Goal: Task Accomplishment & Management: Use online tool/utility

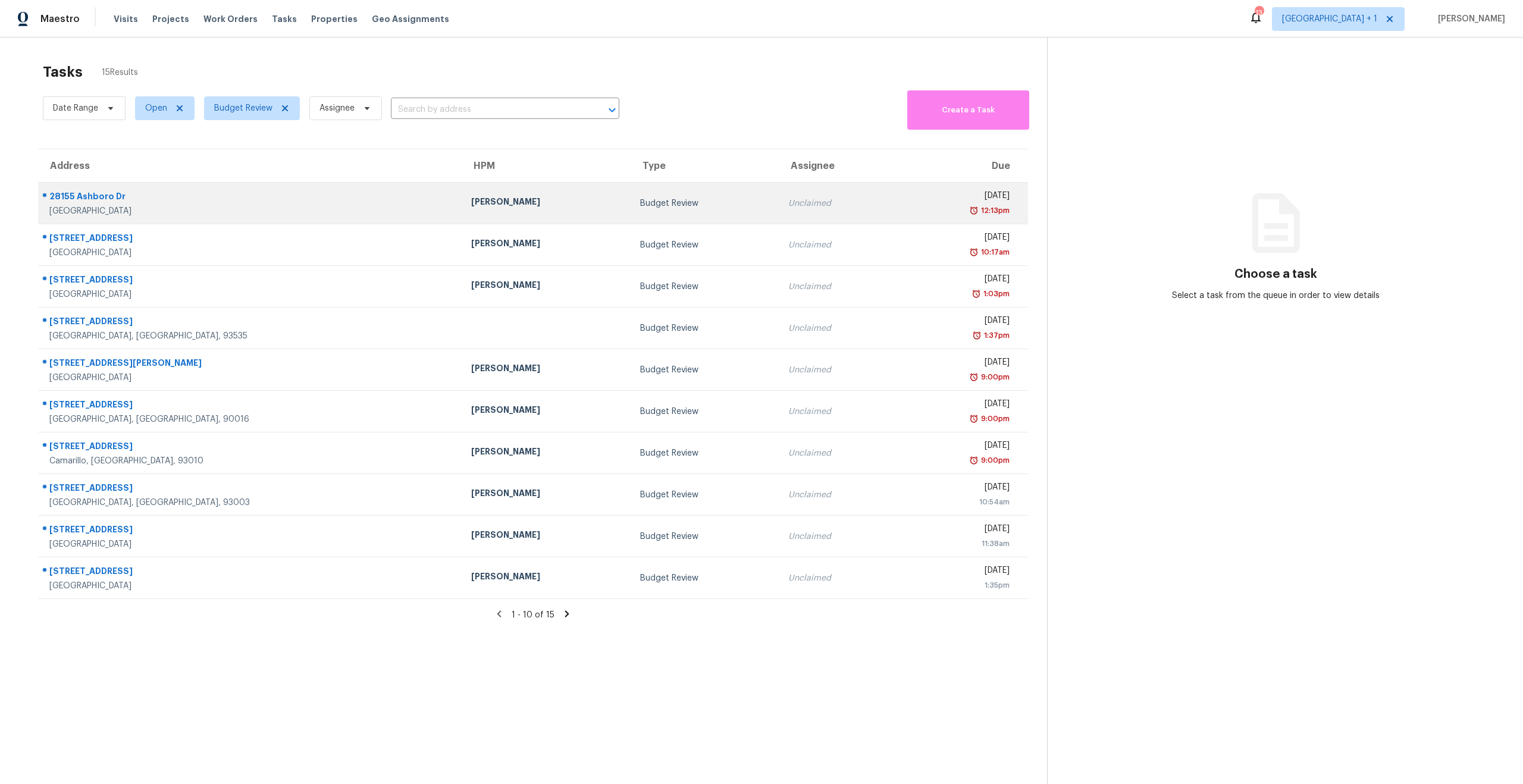
click at [462, 187] on td "[PERSON_NAME]" at bounding box center [546, 204] width 169 height 42
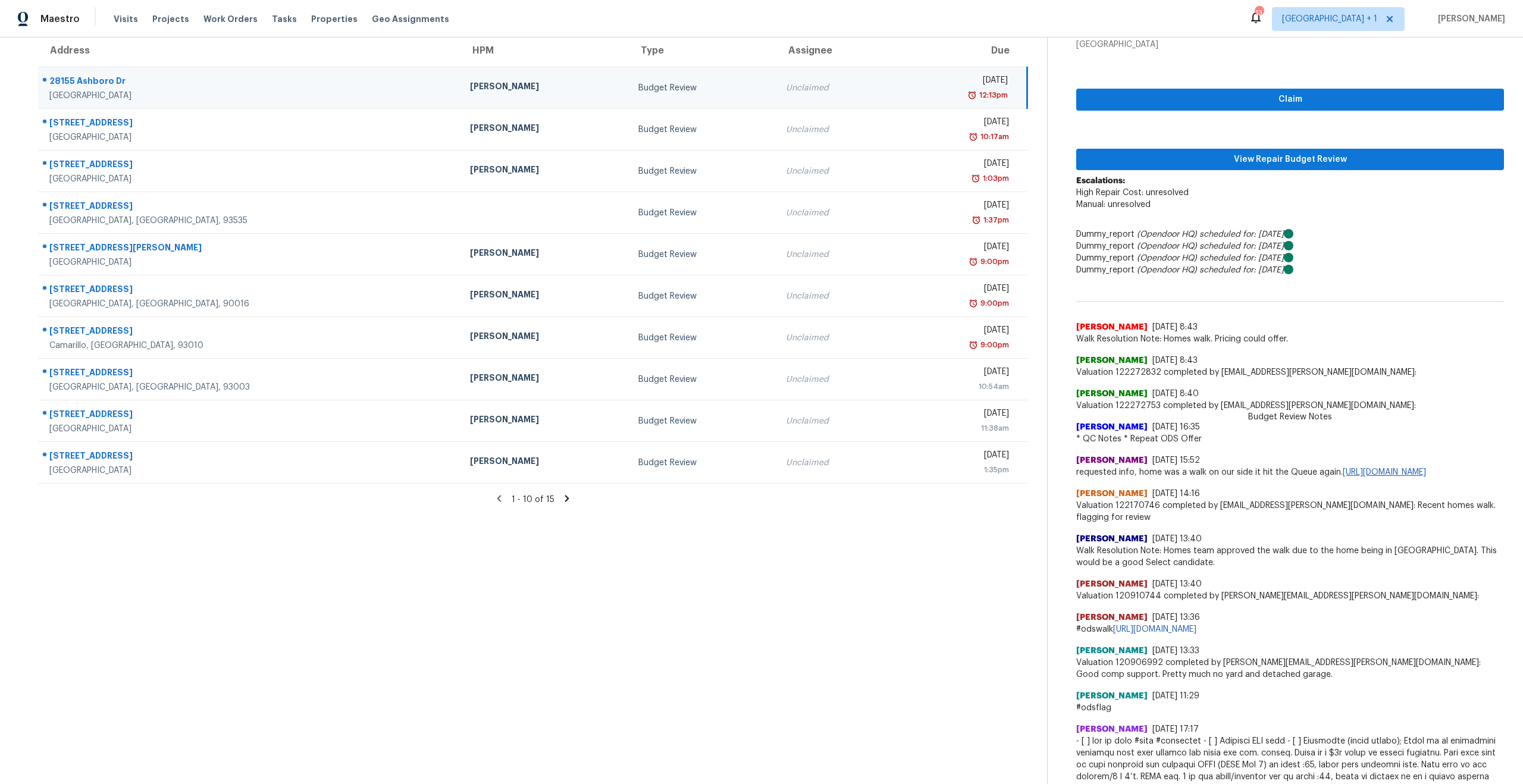
scroll to position [118, 0]
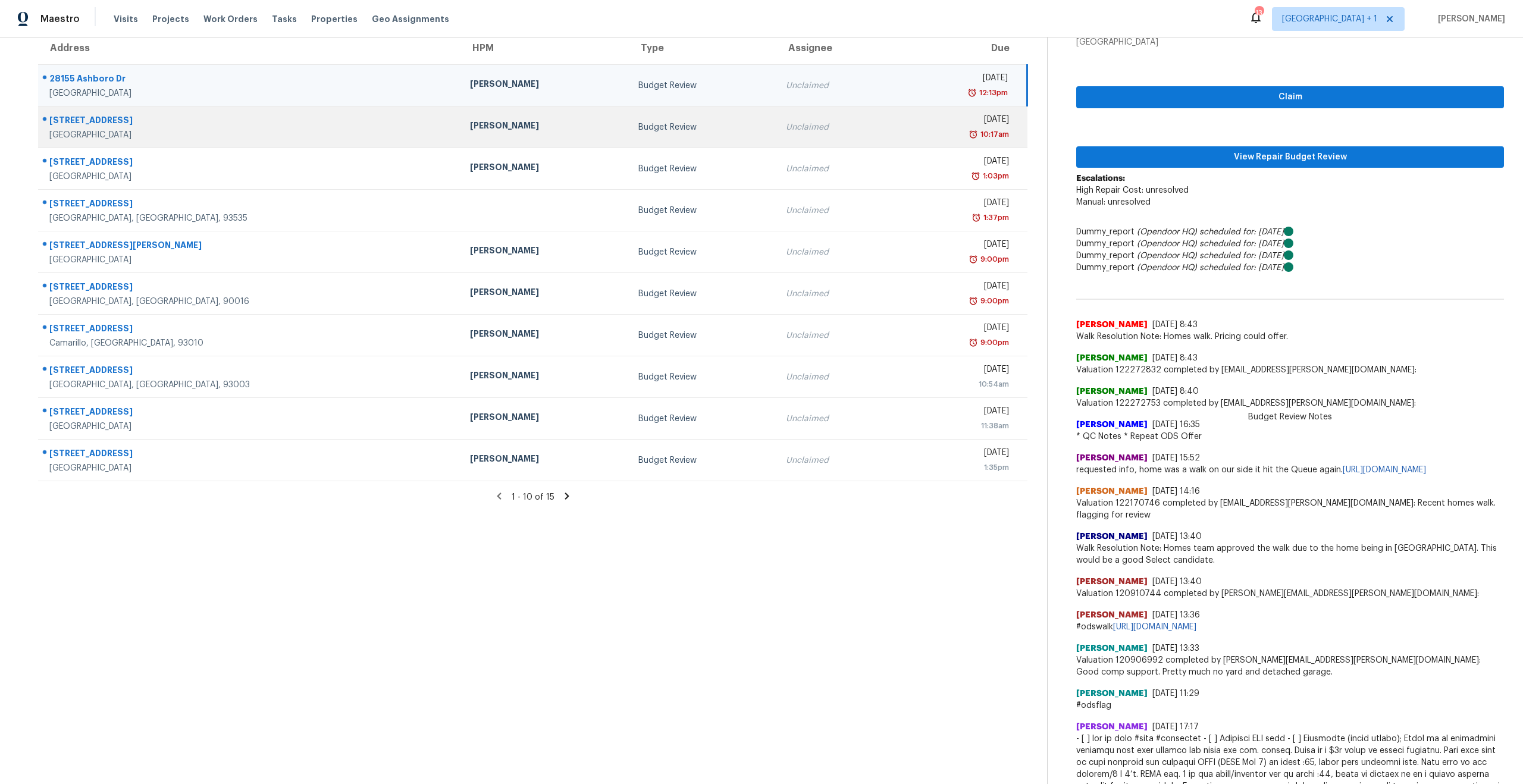
click at [645, 127] on div "Budget Review" at bounding box center [702, 127] width 128 height 12
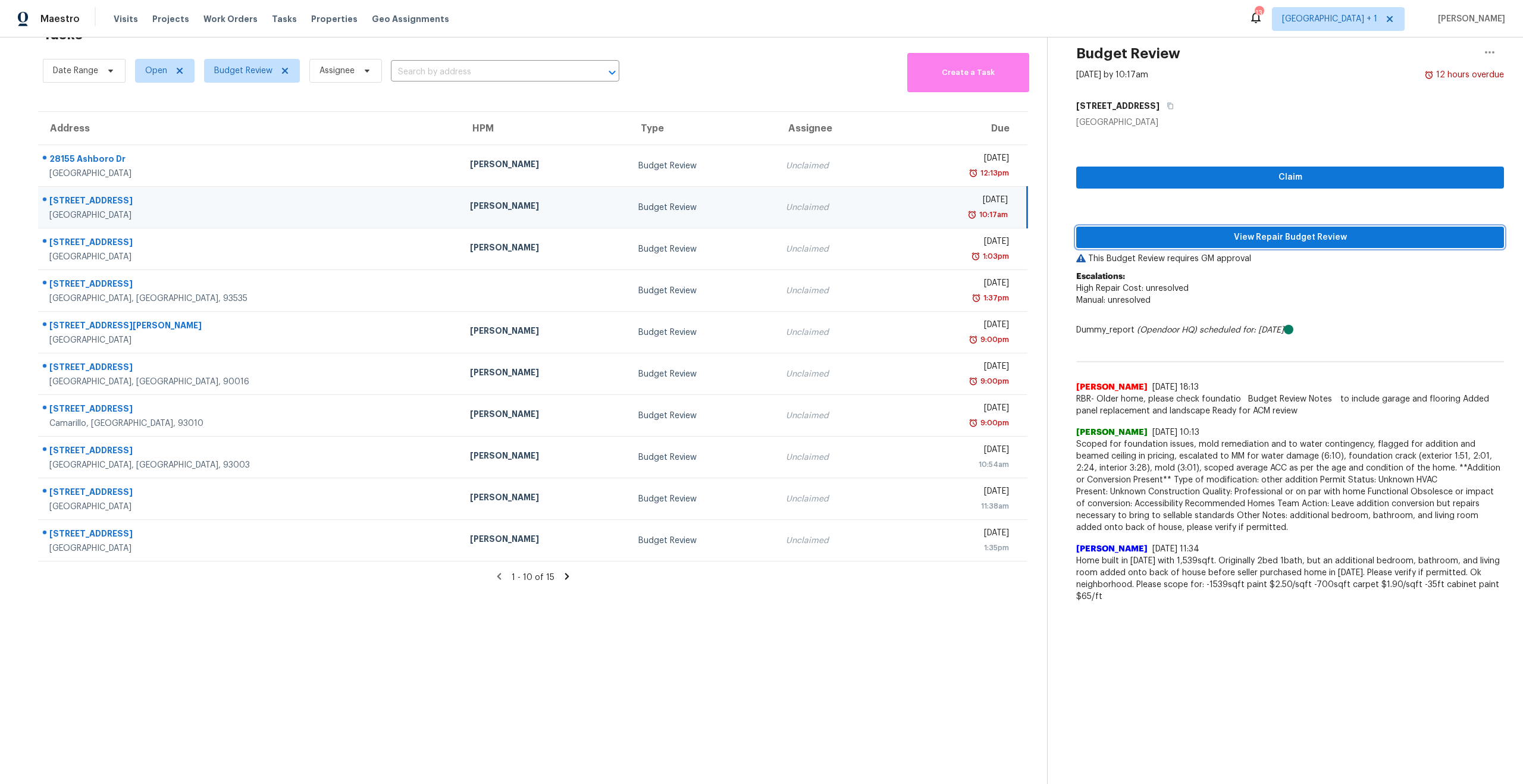
click at [1349, 230] on span "View Repair Budget Review" at bounding box center [1290, 237] width 409 height 15
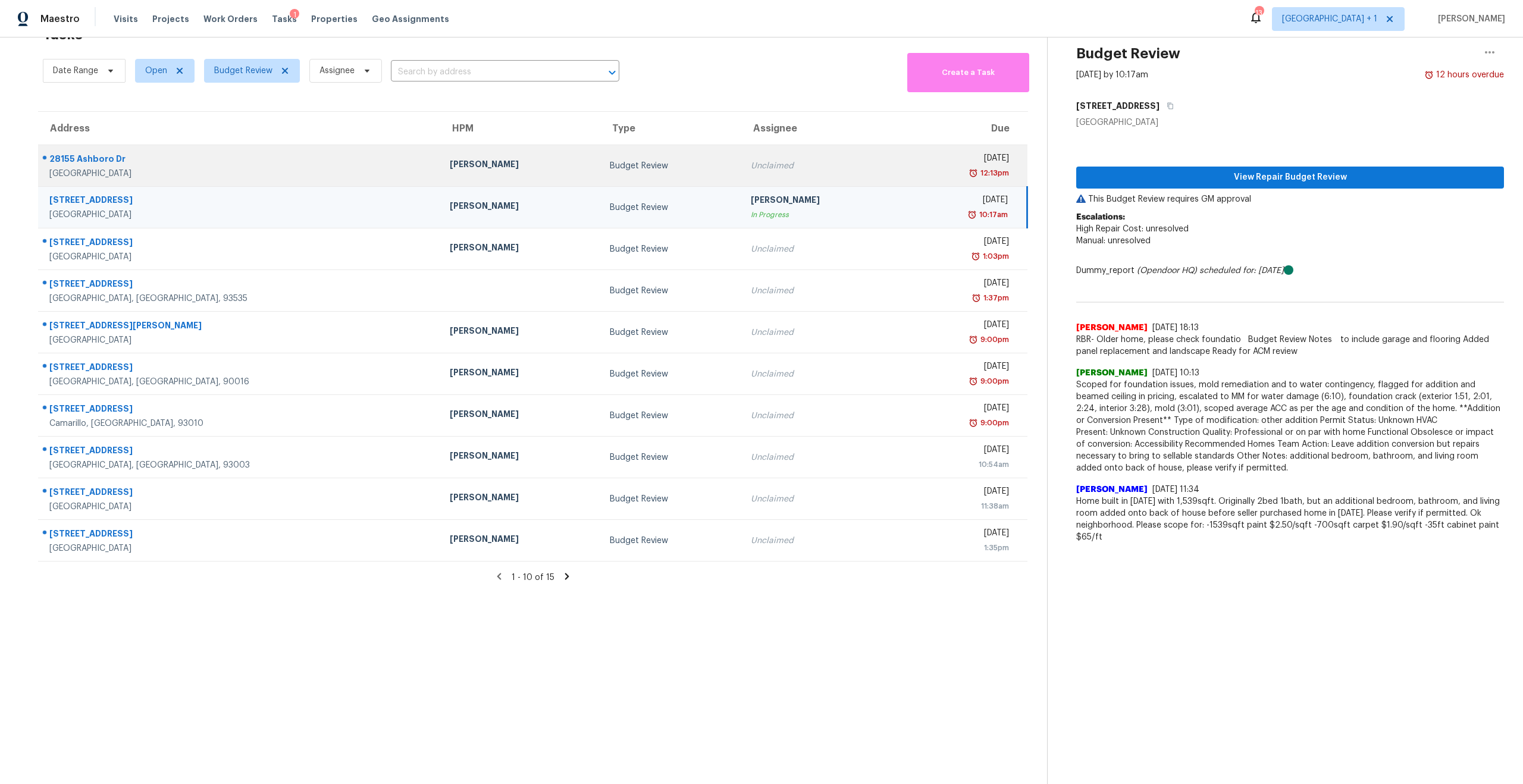
click at [741, 170] on td "Unclaimed" at bounding box center [821, 166] width 160 height 42
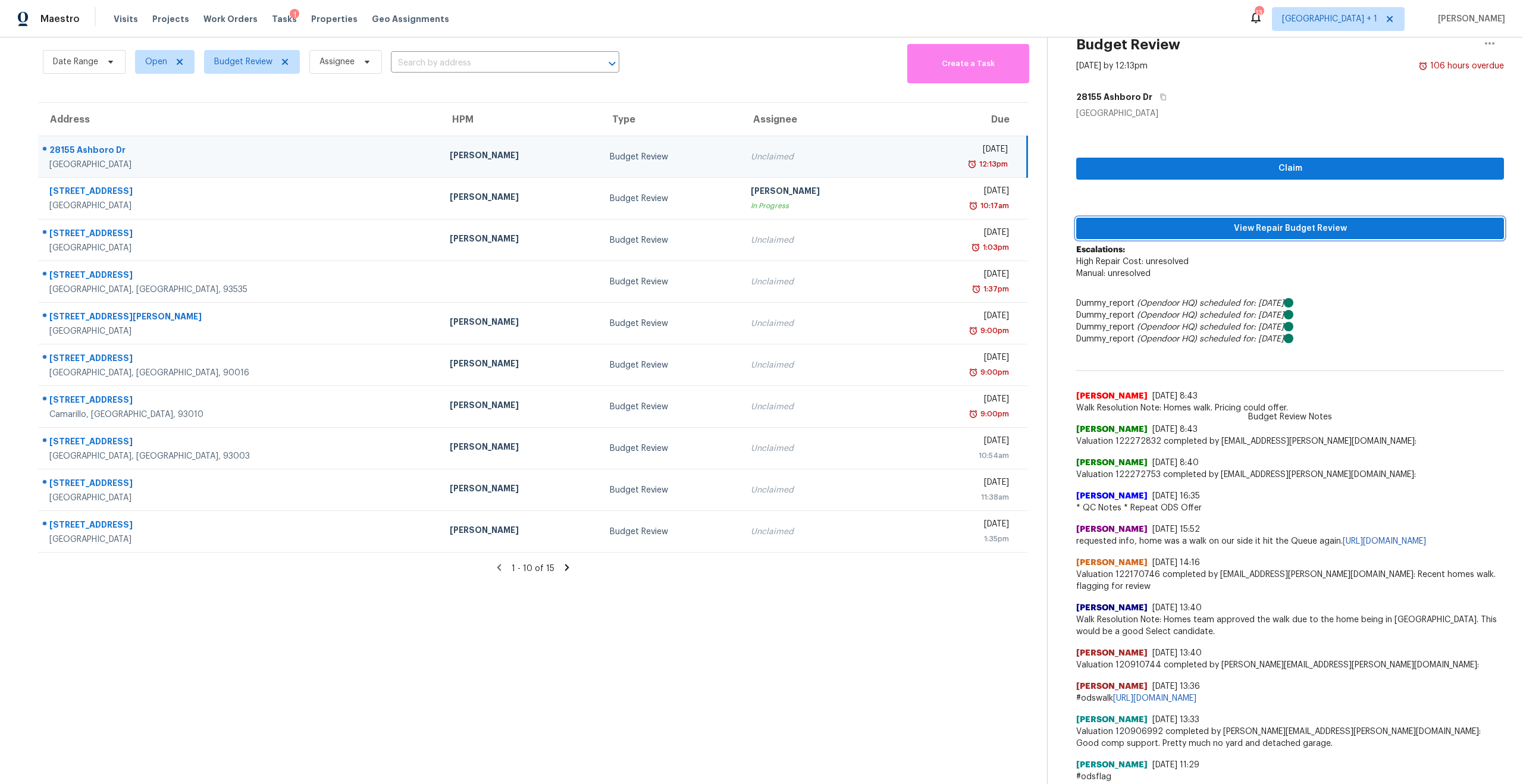
click at [1234, 219] on button "View Repair Budget Review" at bounding box center [1290, 229] width 428 height 22
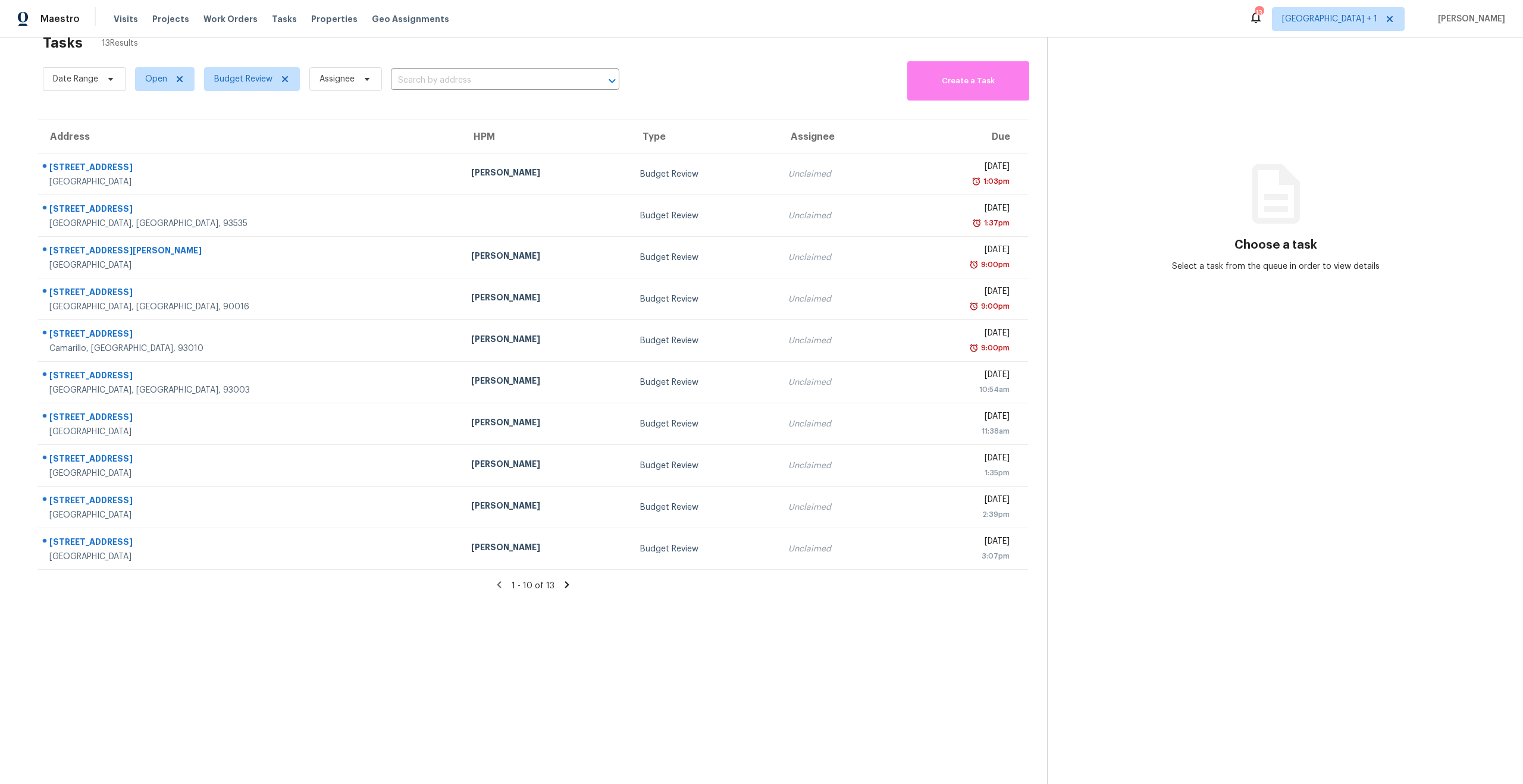
scroll to position [47, 0]
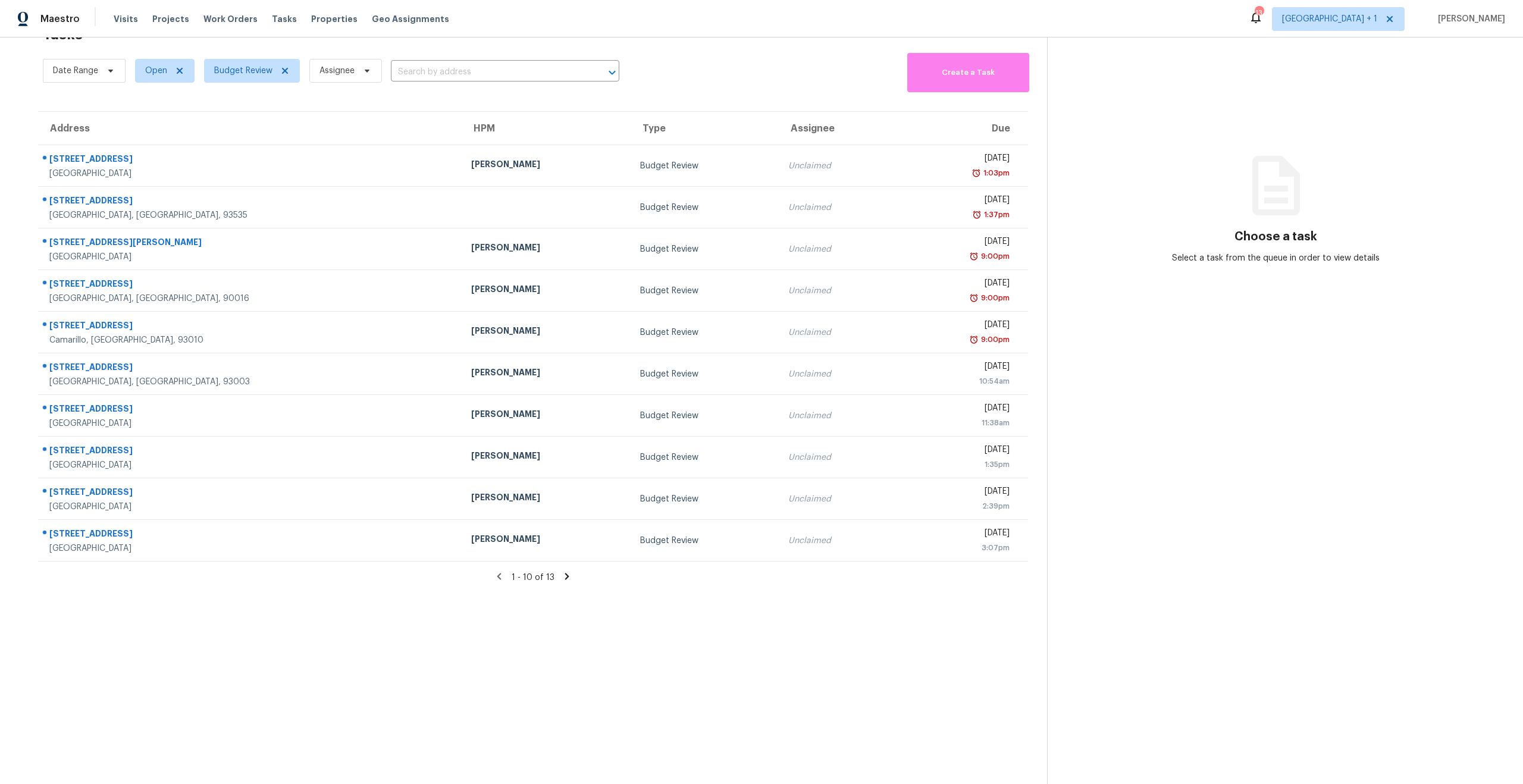
click at [562, 571] on icon at bounding box center [567, 576] width 11 height 11
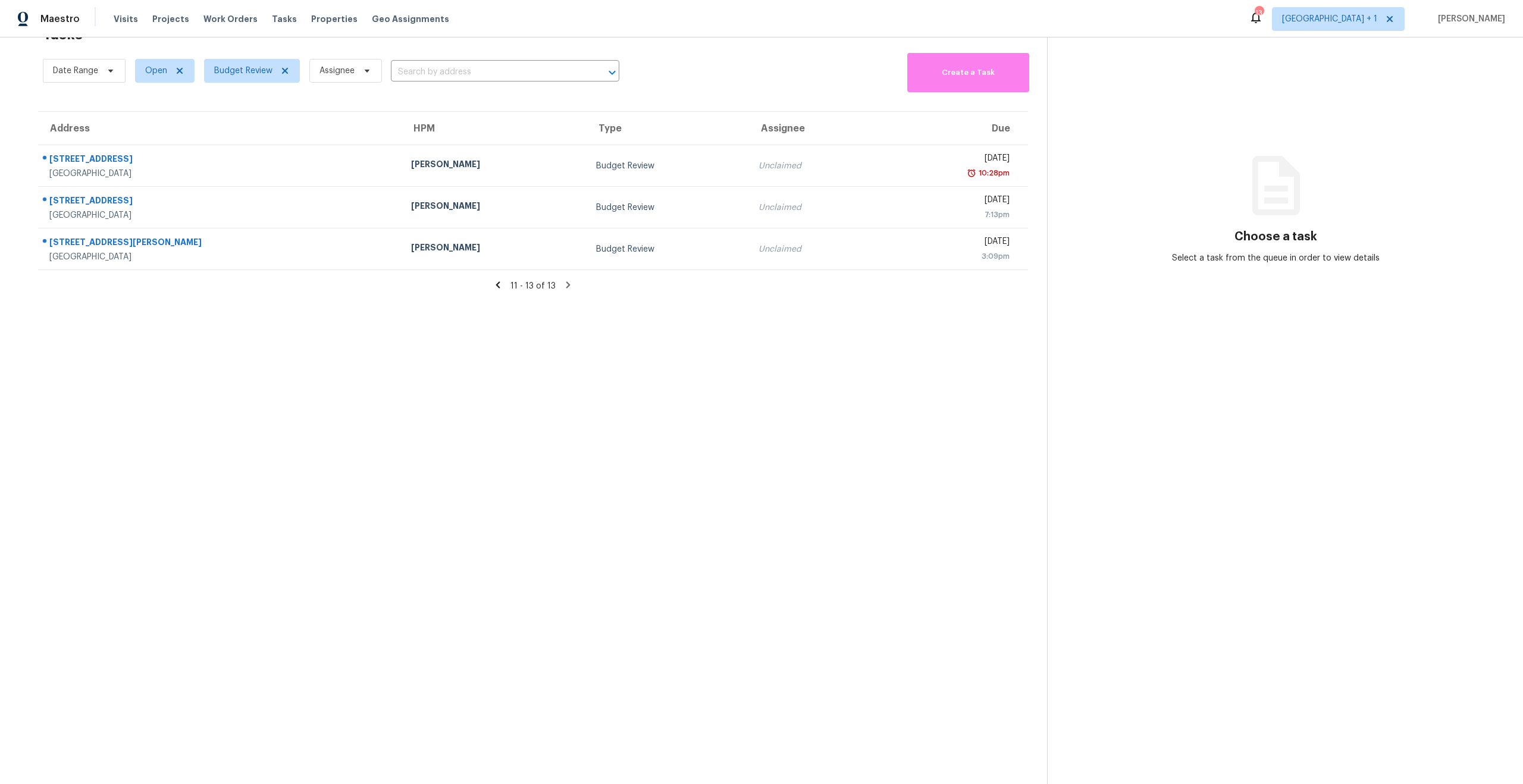
click at [493, 279] on icon at bounding box center [498, 285] width 11 height 11
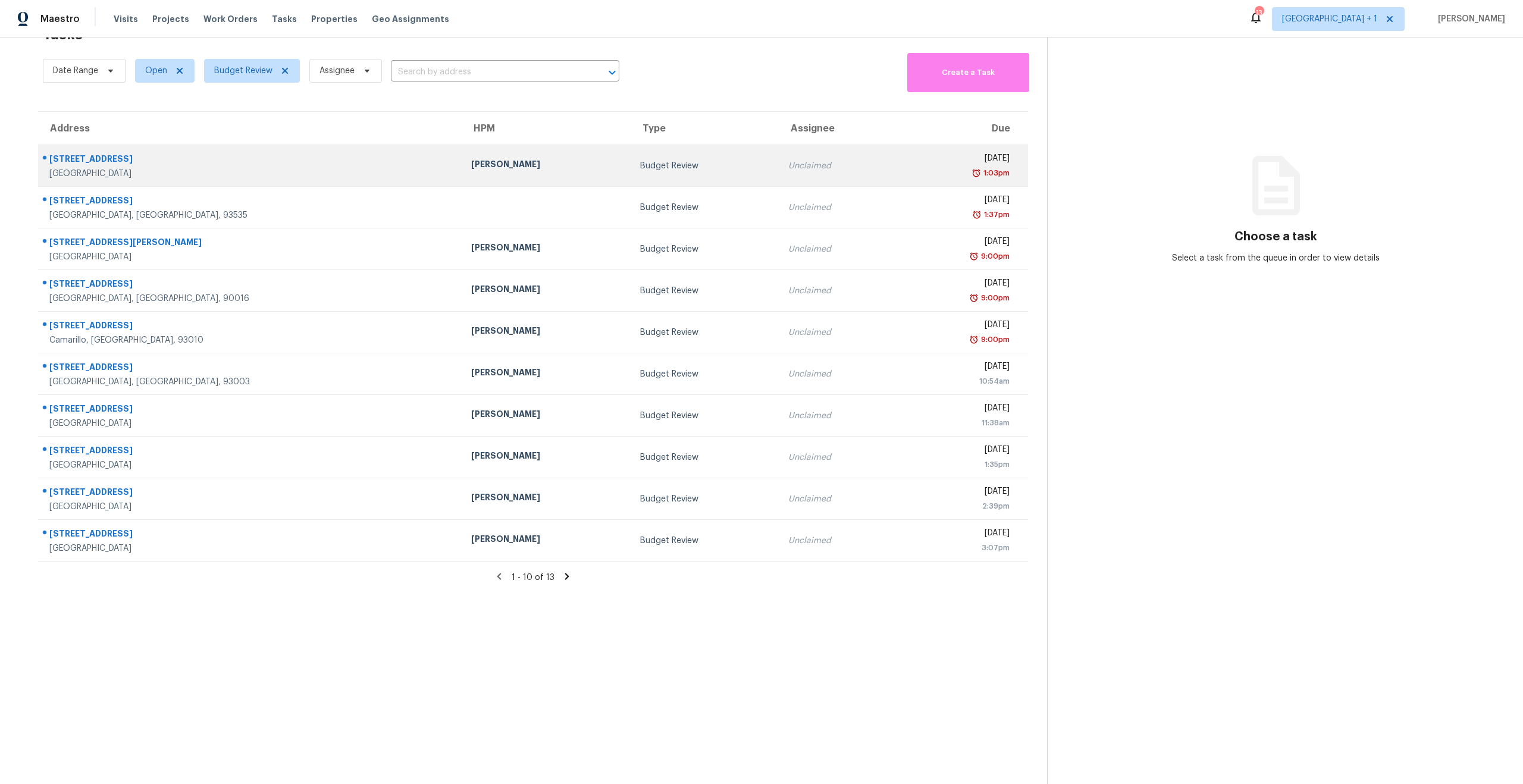
click at [804, 160] on div "Unclaimed" at bounding box center [837, 166] width 99 height 12
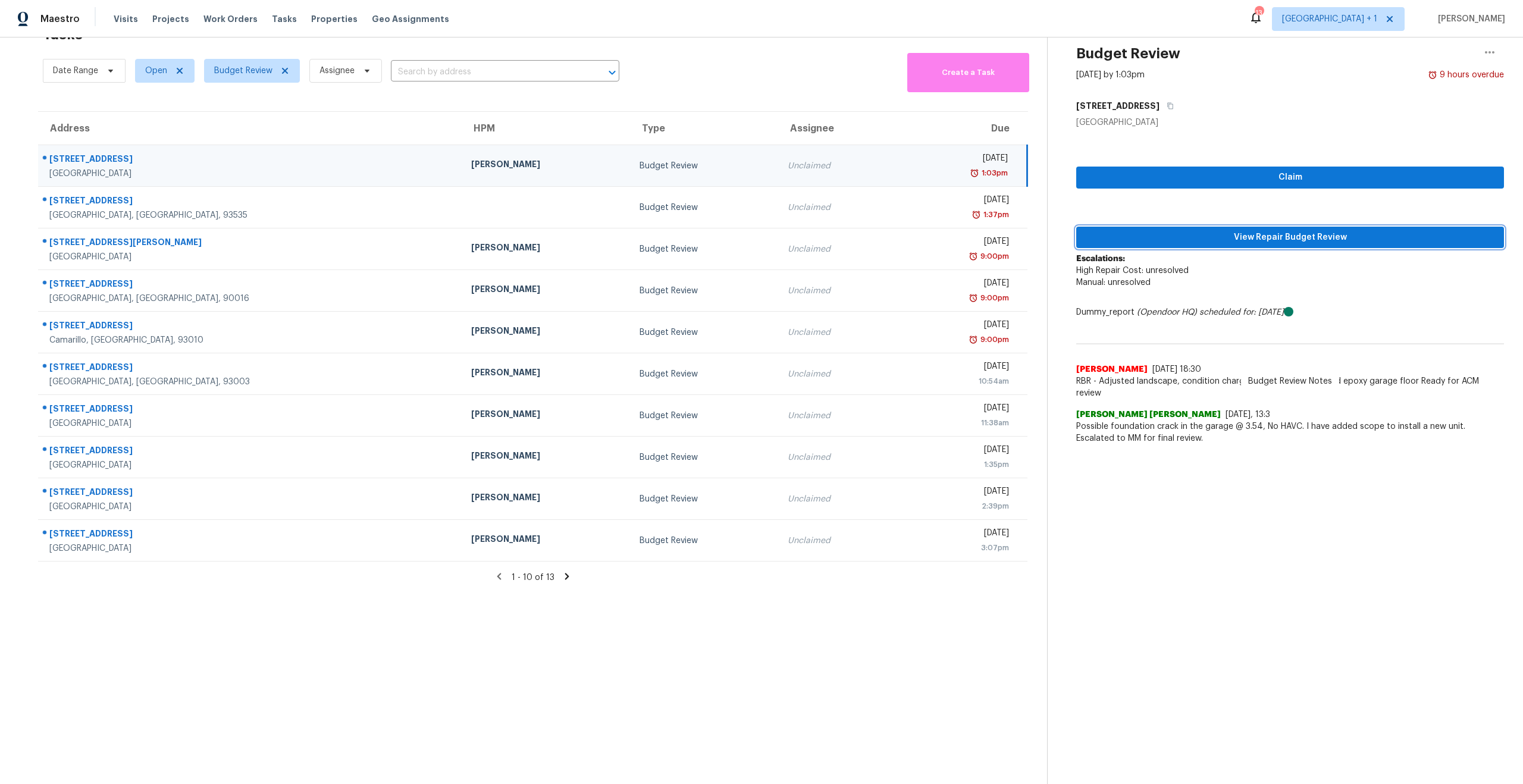
click at [1308, 230] on span "View Repair Budget Review" at bounding box center [1290, 237] width 409 height 15
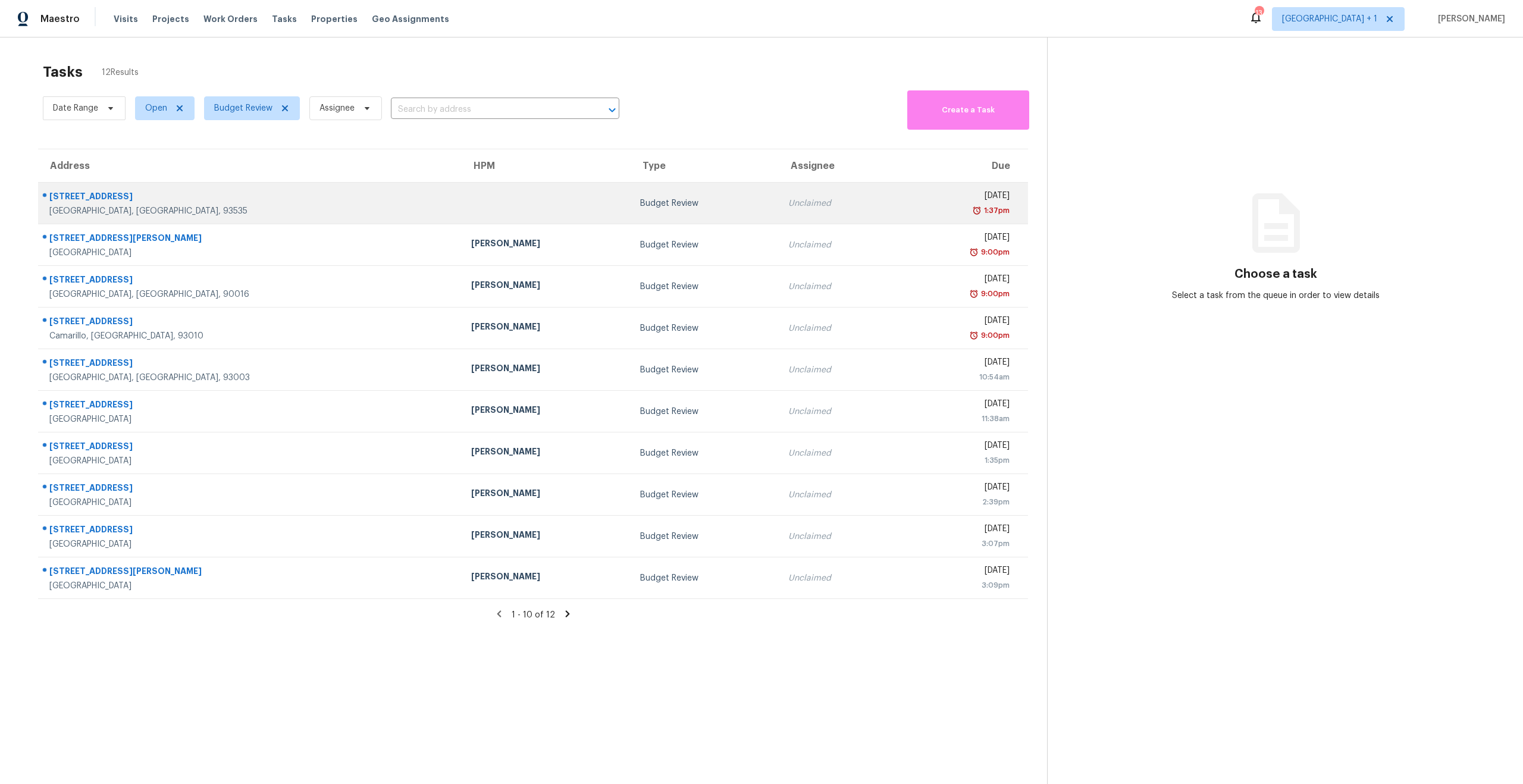
click at [897, 187] on td "Mon, Aug 11th 2025 1:37pm" at bounding box center [963, 204] width 131 height 42
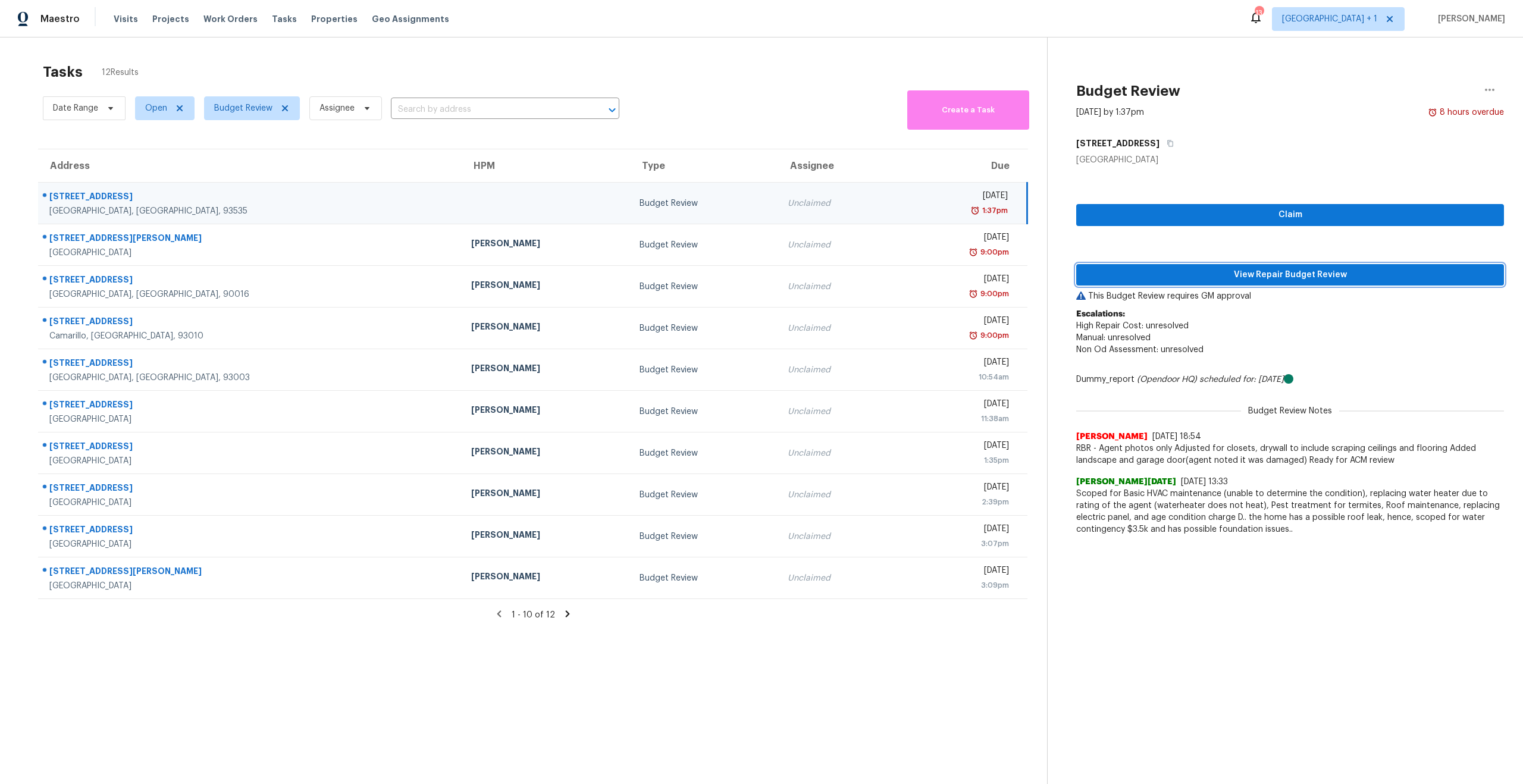
click at [1208, 272] on span "View Repair Budget Review" at bounding box center [1290, 275] width 409 height 15
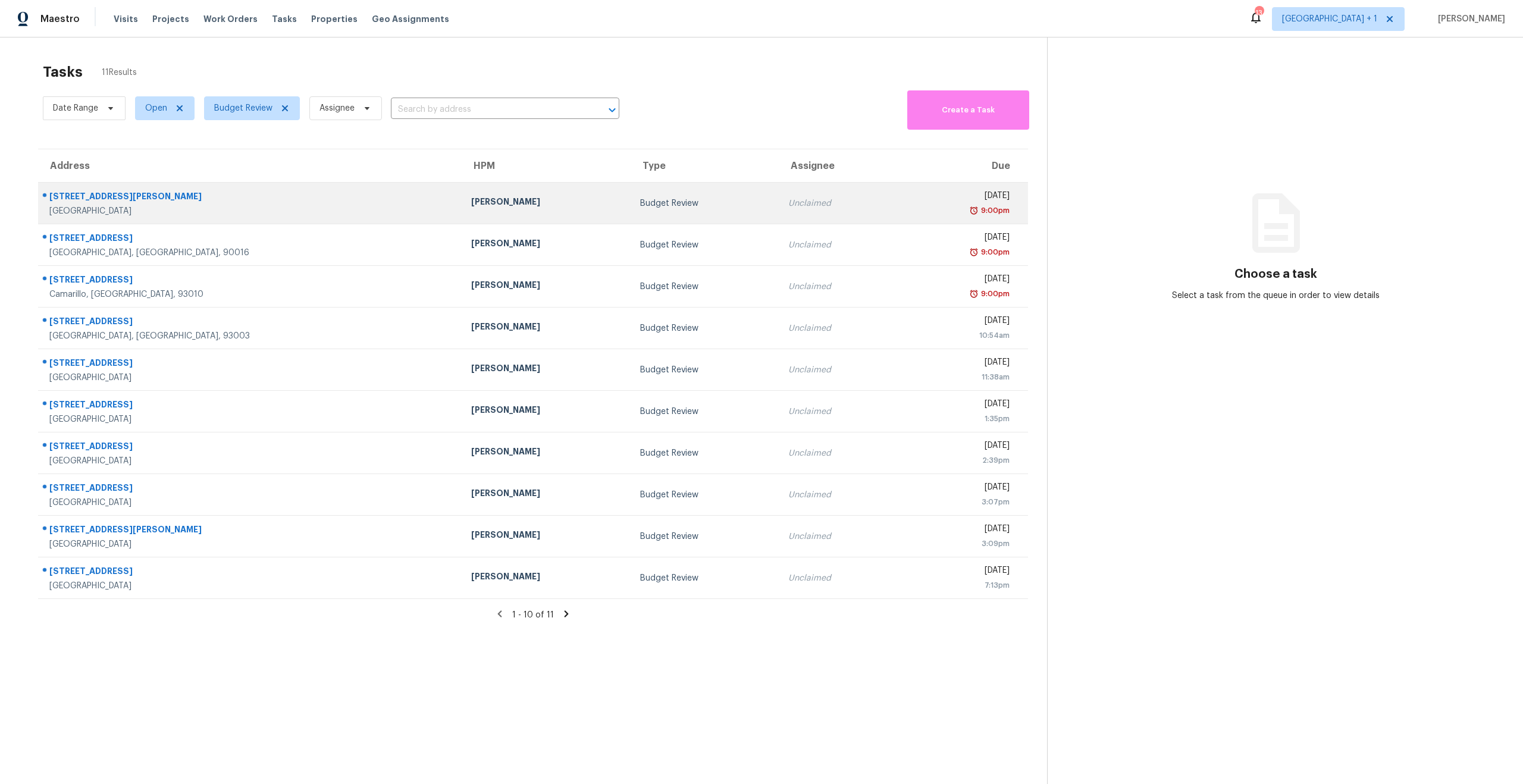
click at [907, 198] on div "[DATE]" at bounding box center [958, 197] width 103 height 15
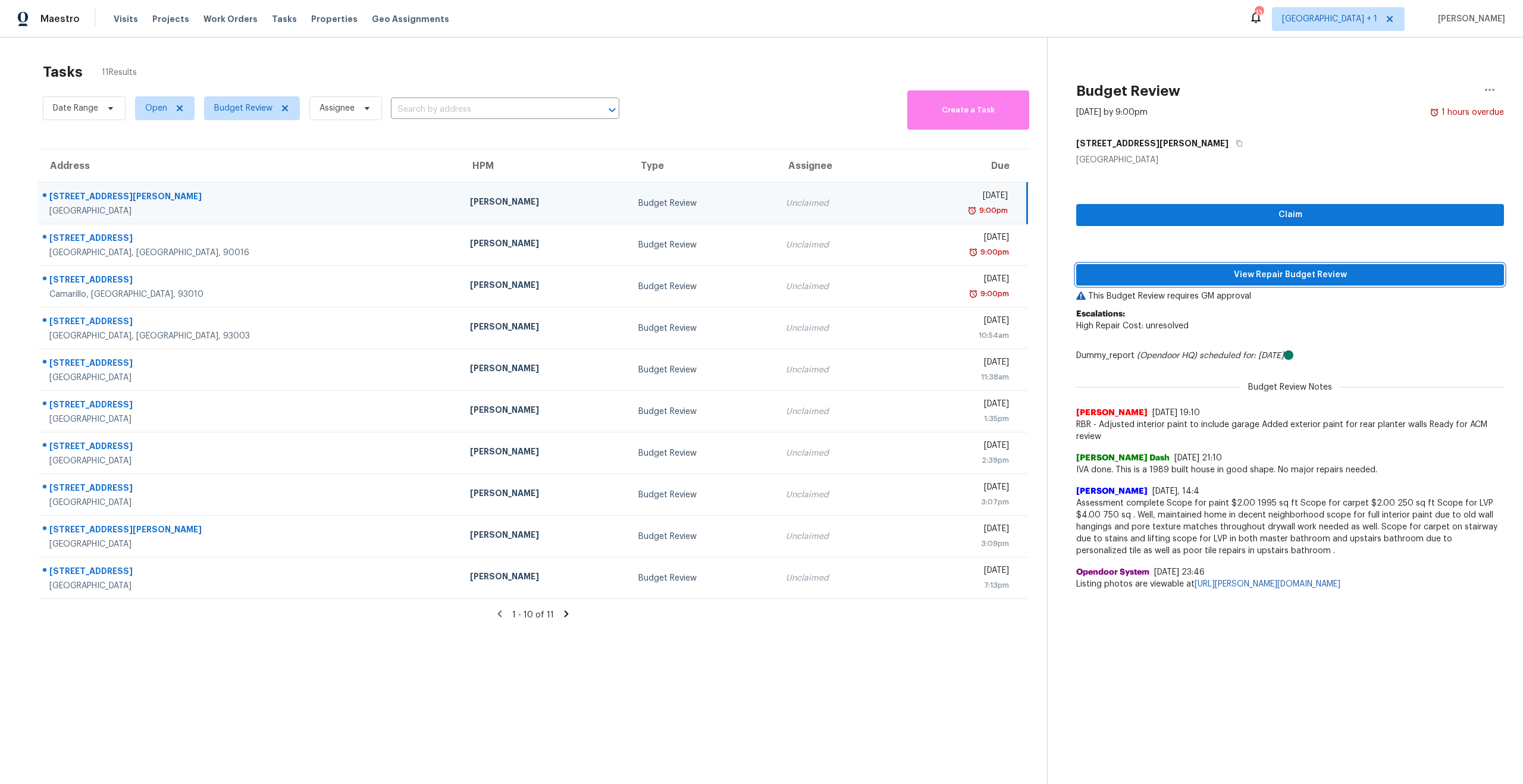
click at [1257, 281] on span "View Repair Budget Review" at bounding box center [1290, 275] width 409 height 15
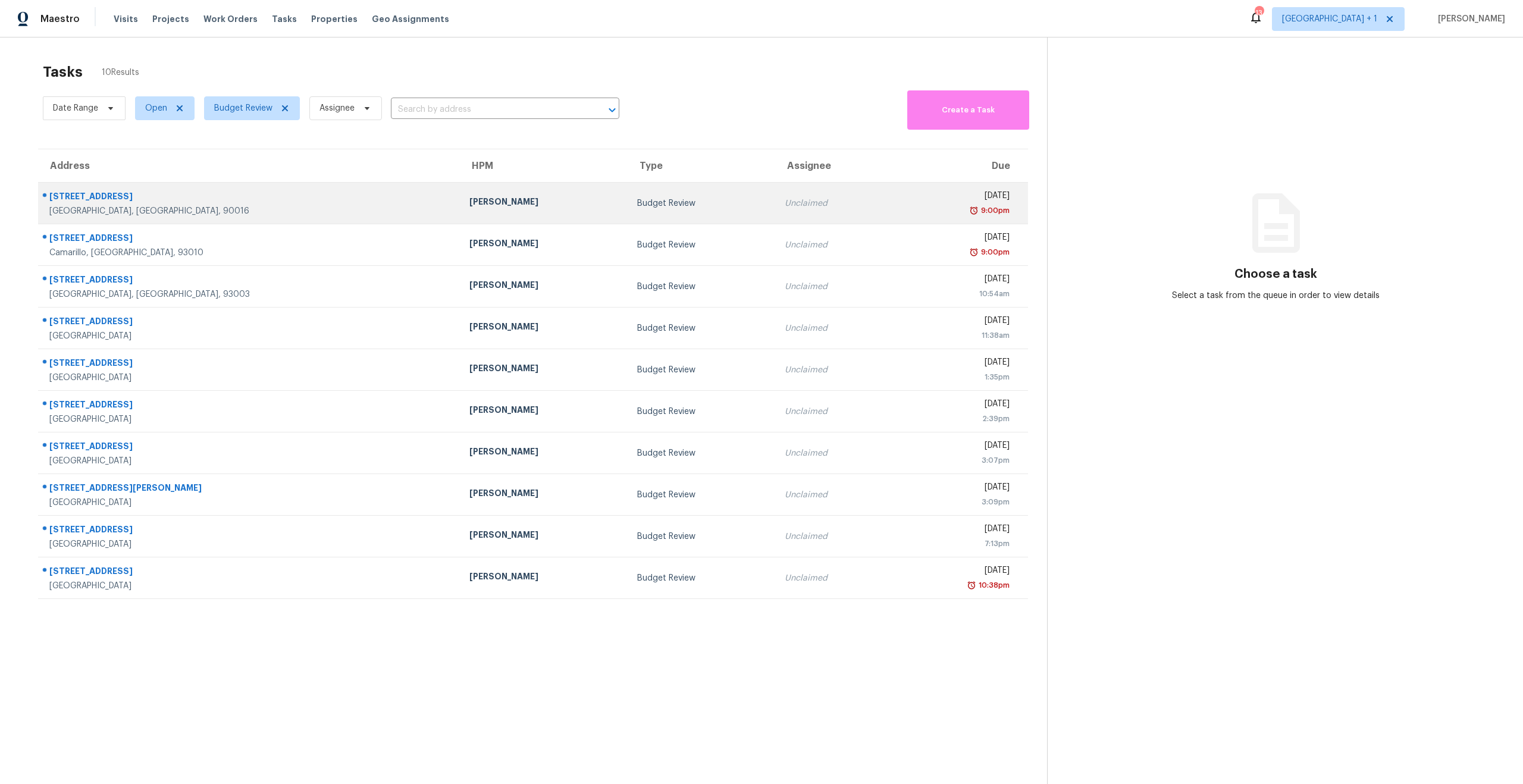
click at [904, 187] on td "[DATE] 9:00pm" at bounding box center [961, 204] width 135 height 42
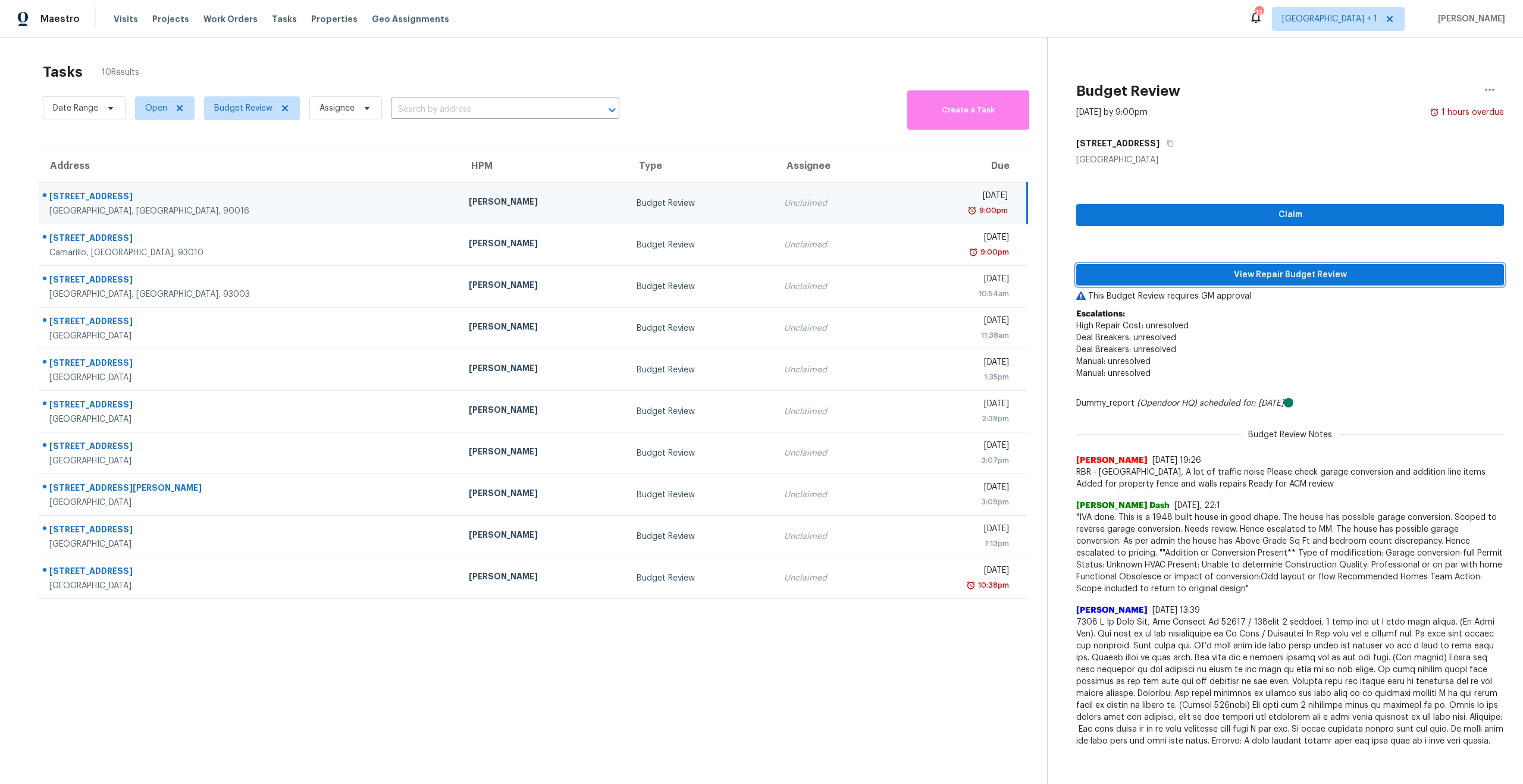
click at [1232, 271] on span "View Repair Budget Review" at bounding box center [1290, 275] width 409 height 15
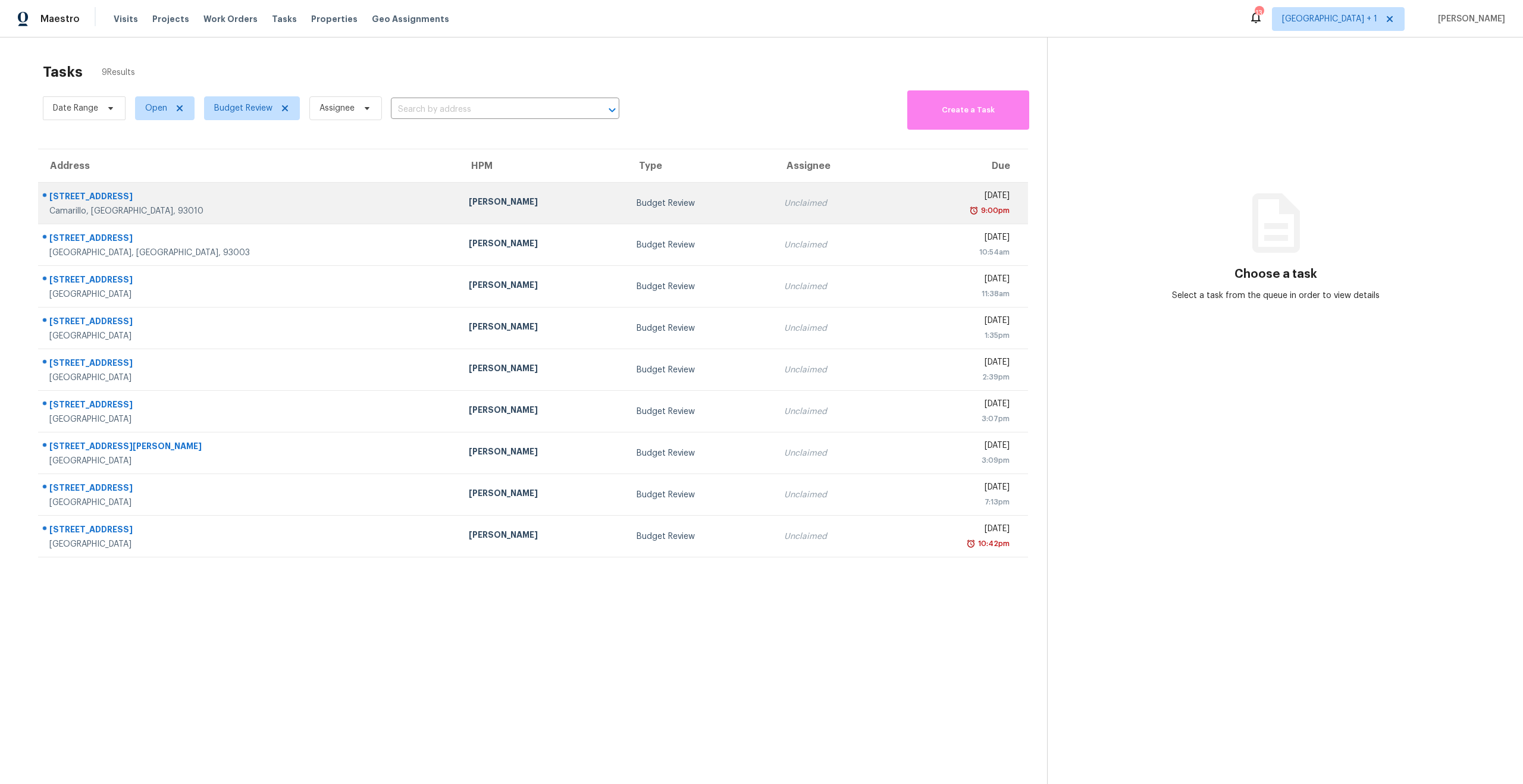
click at [902, 208] on div "9:00pm" at bounding box center [956, 211] width 108 height 12
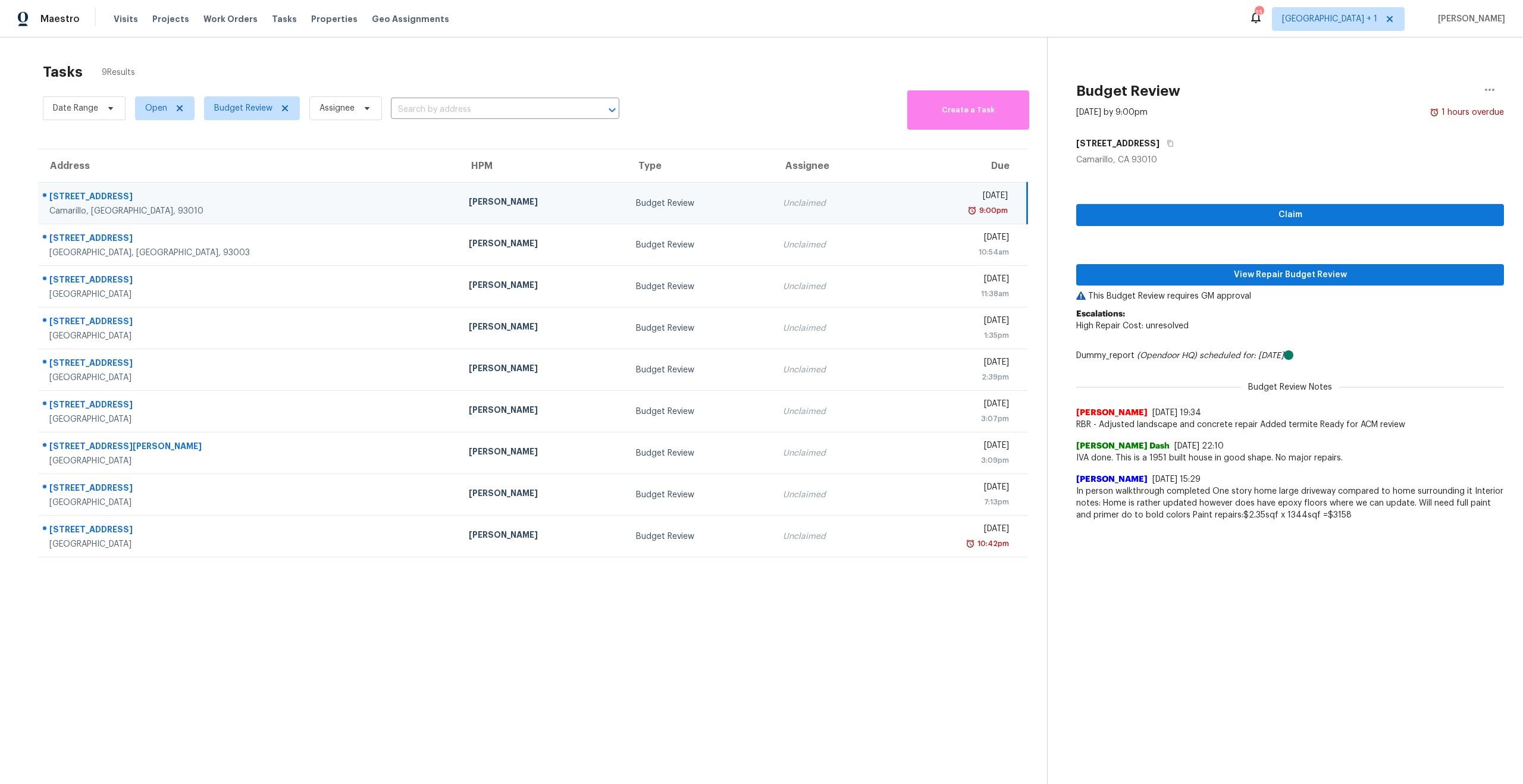
click at [1301, 262] on div "Claim View Repair Budget Review This Budget Review requires GM approval Escalat…" at bounding box center [1290, 346] width 428 height 361
click at [1299, 277] on span "View Repair Budget Review" at bounding box center [1290, 275] width 409 height 15
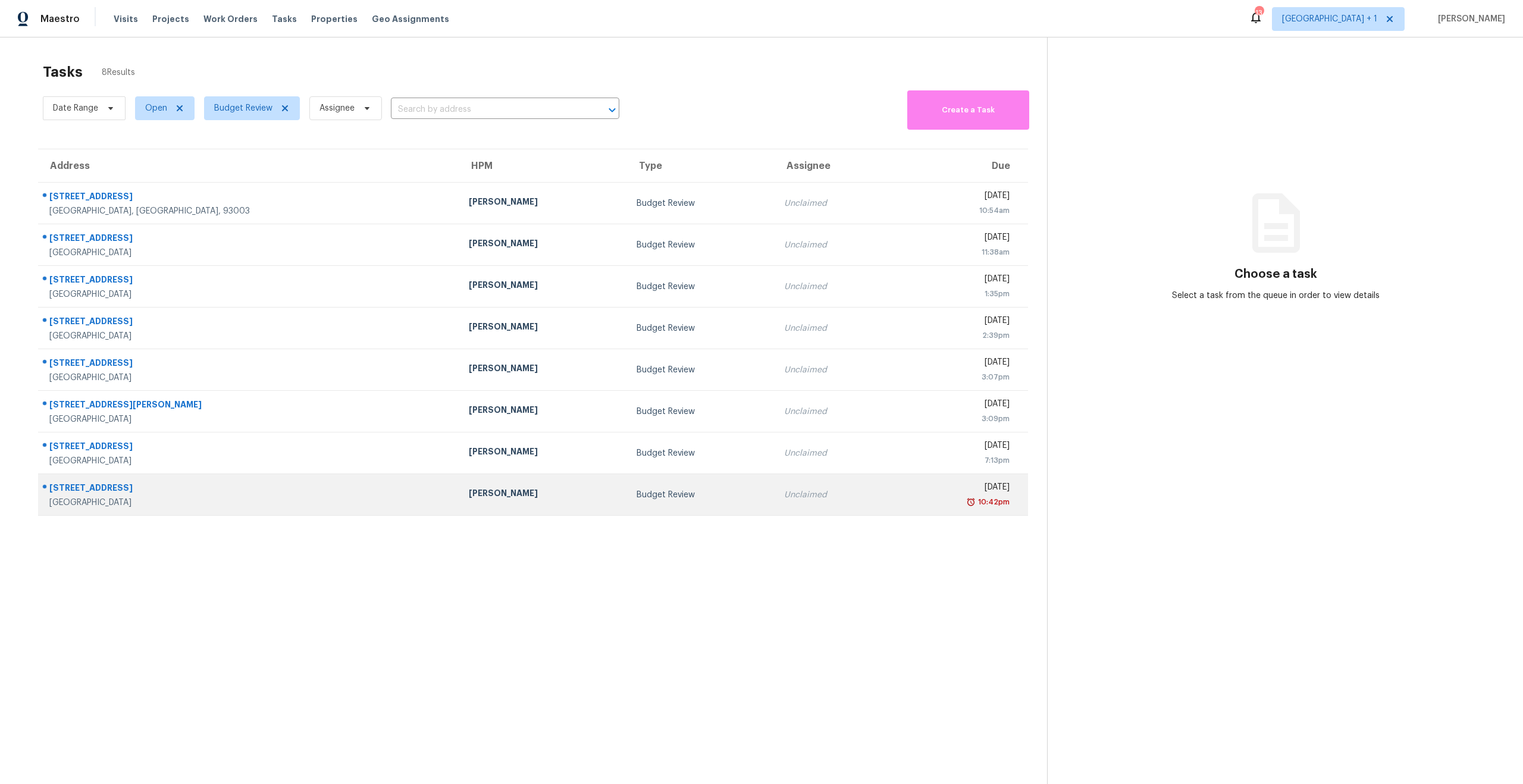
click at [902, 506] on div "10:42pm" at bounding box center [956, 502] width 108 height 12
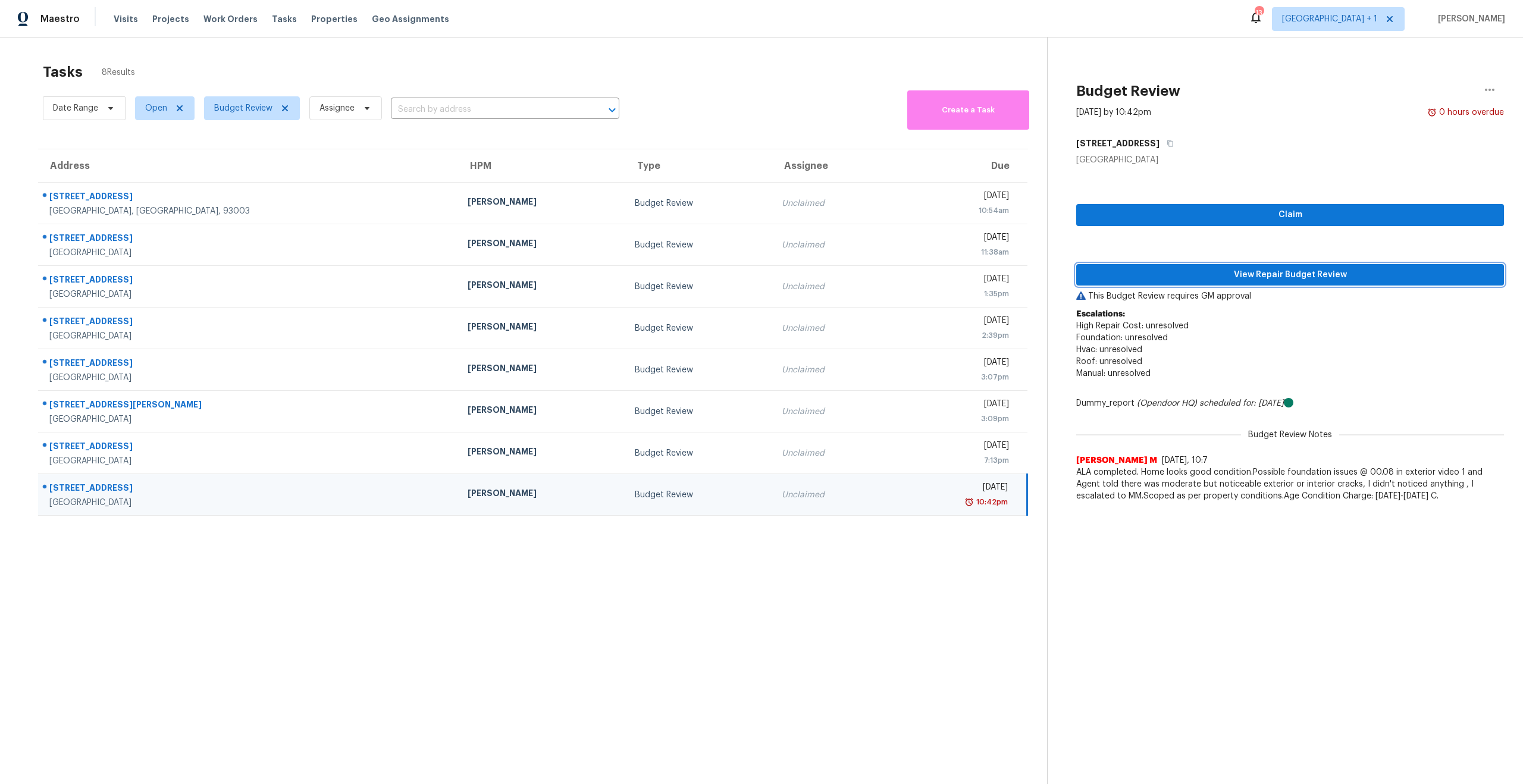
click at [1289, 271] on span "View Repair Budget Review" at bounding box center [1290, 275] width 409 height 15
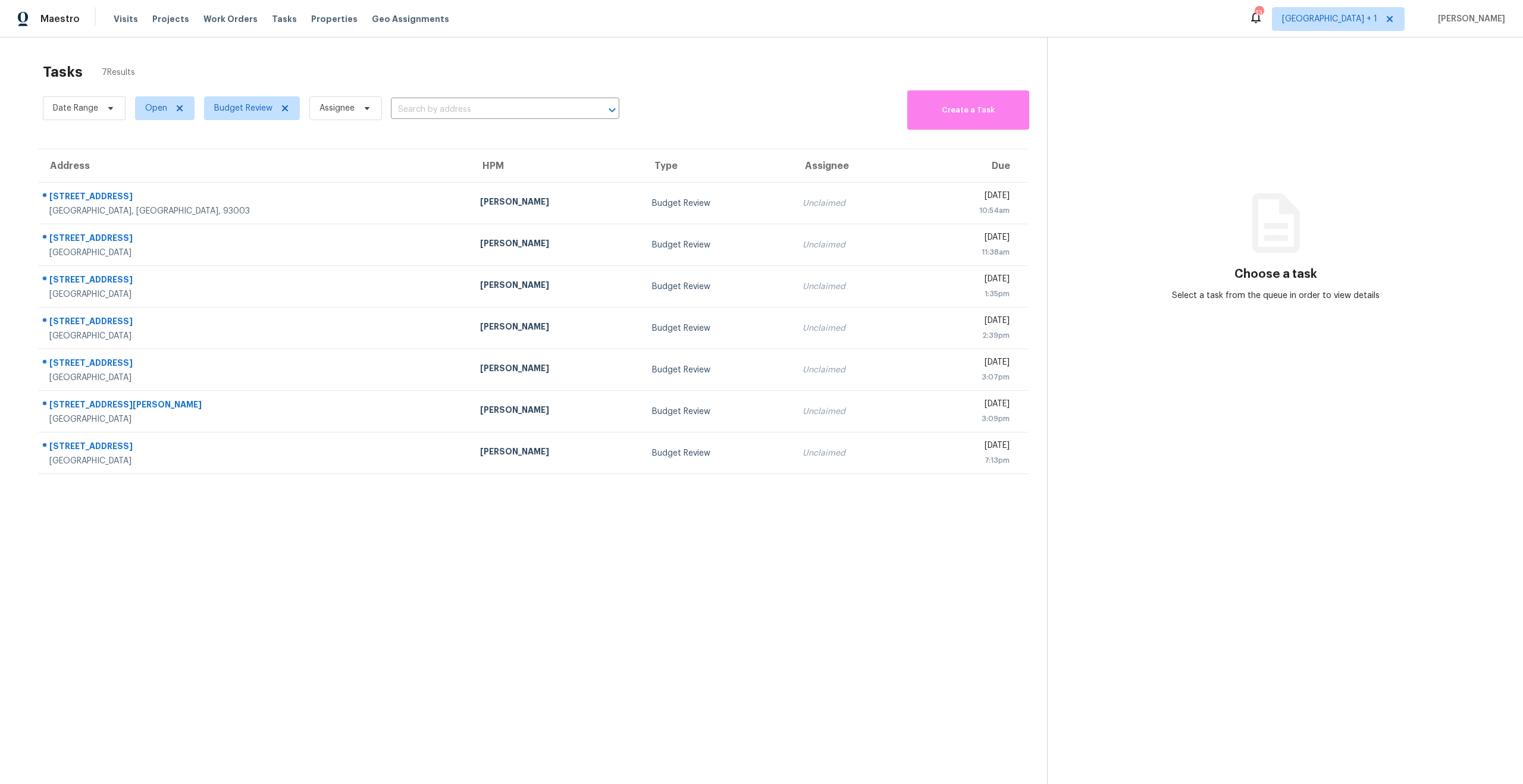
click at [629, 530] on section "Tasks 7 Results Date Range Open Budget Review Assignee ​ Create a Task Address …" at bounding box center [533, 439] width 1028 height 765
